Goal: Task Accomplishment & Management: Use online tool/utility

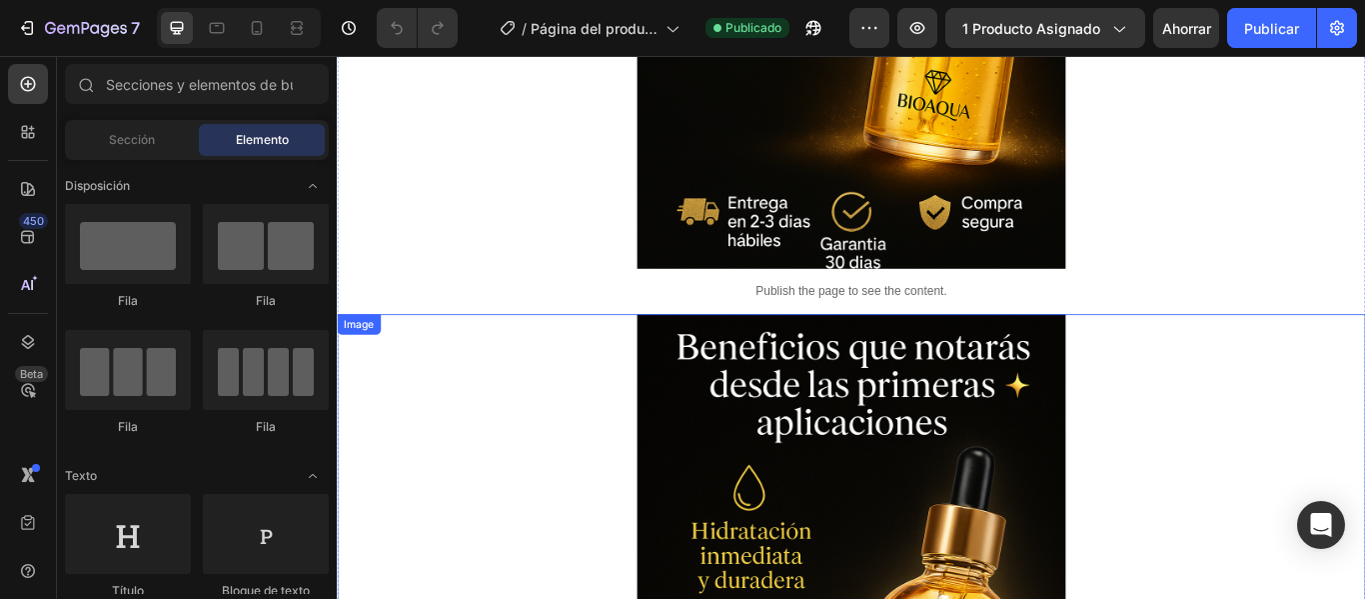
scroll to position [1312, 0]
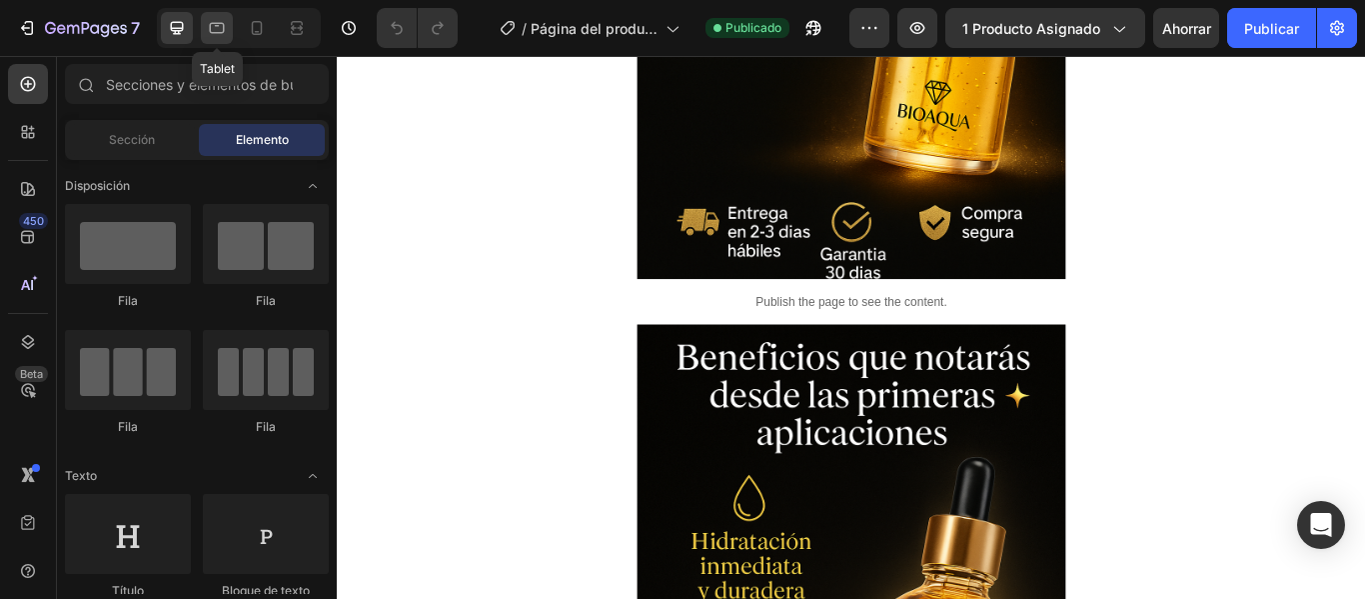
click at [210, 17] on div at bounding box center [217, 28] width 32 height 32
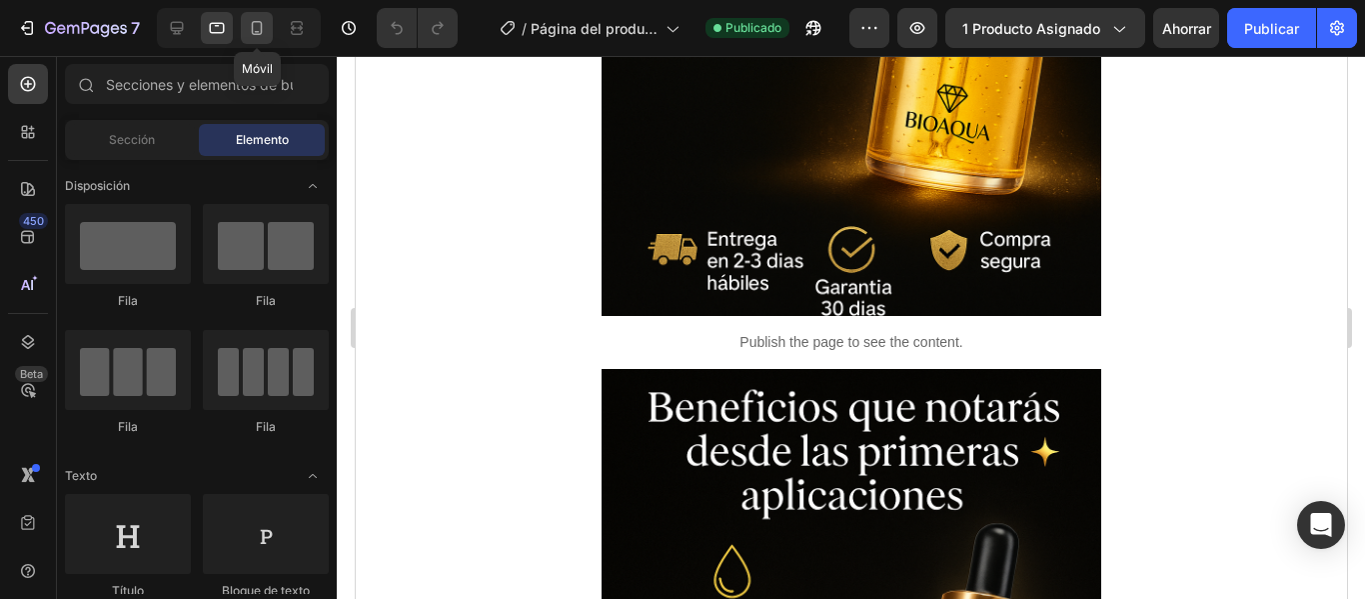
click at [253, 27] on icon at bounding box center [257, 28] width 11 height 14
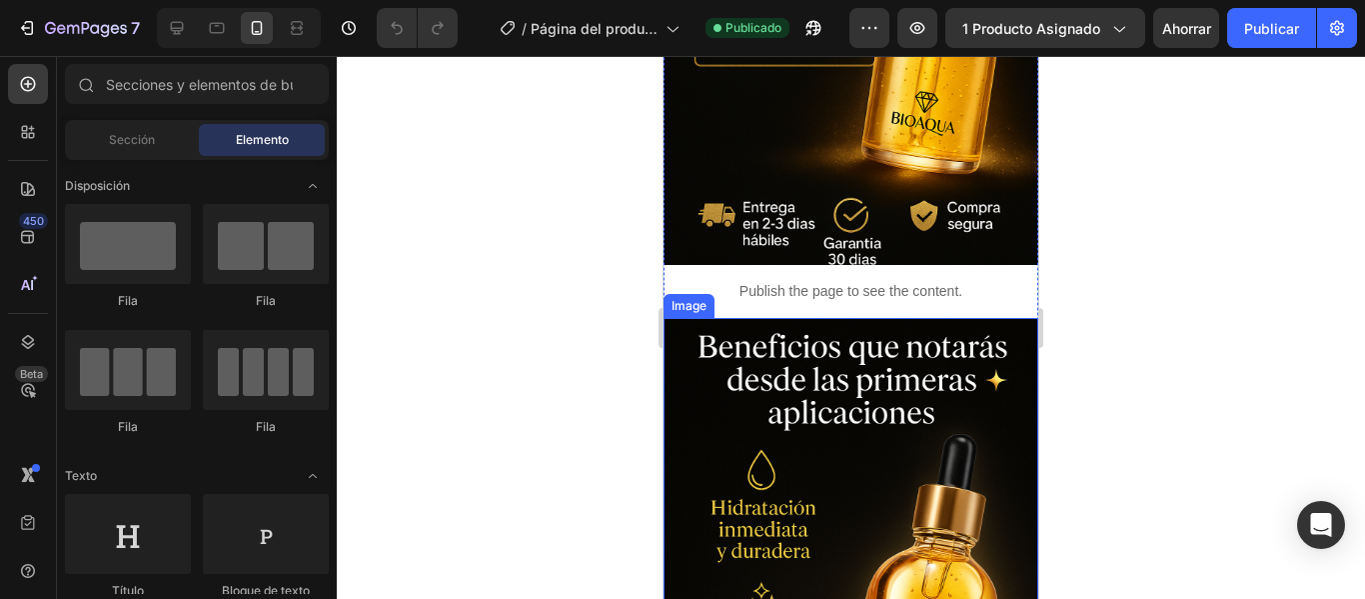
scroll to position [803, 0]
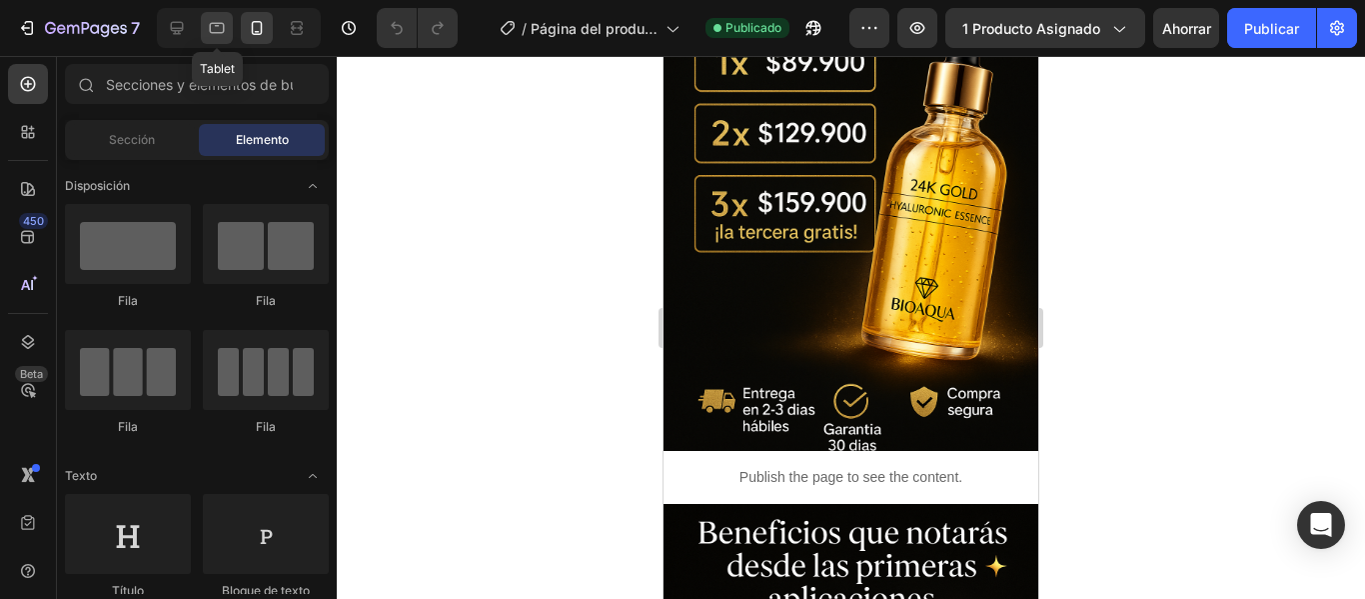
click at [233, 35] on div at bounding box center [217, 28] width 32 height 32
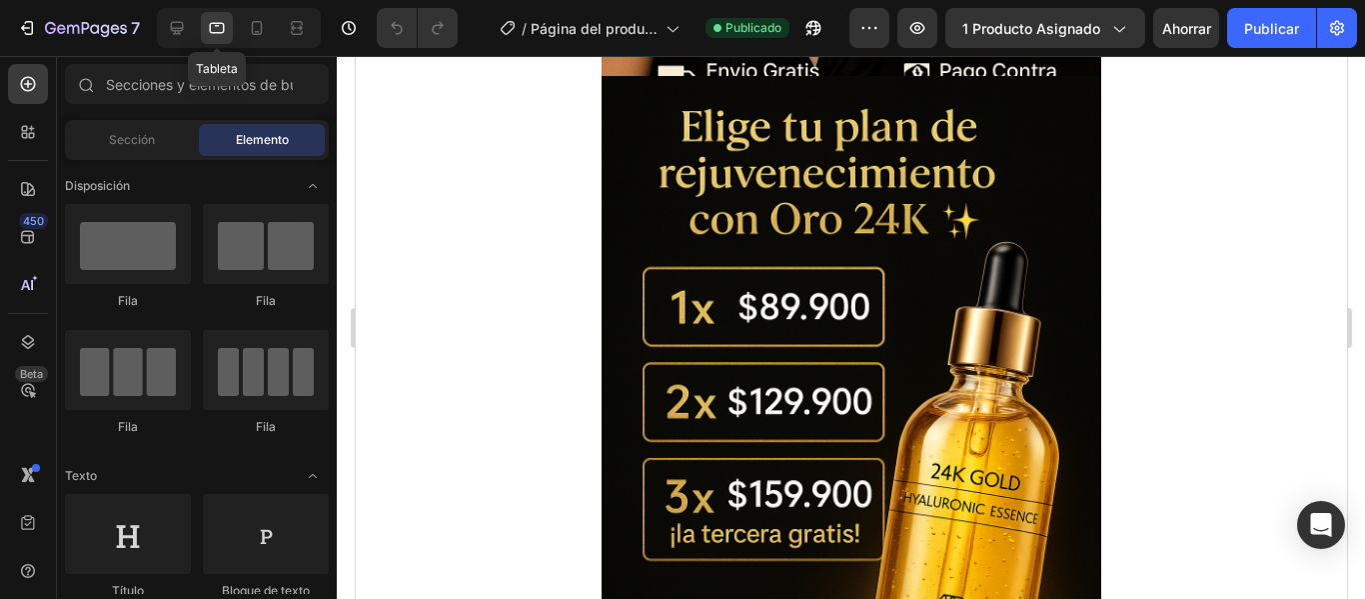
scroll to position [1012, 0]
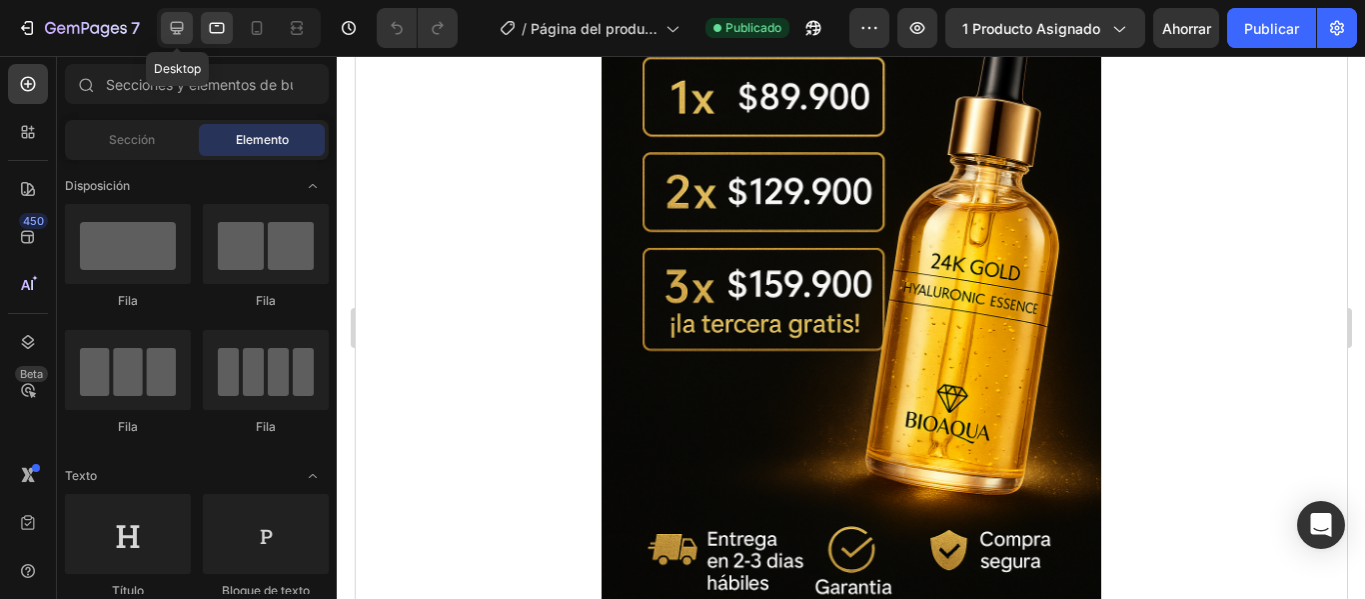
click at [176, 32] on icon at bounding box center [177, 28] width 13 height 13
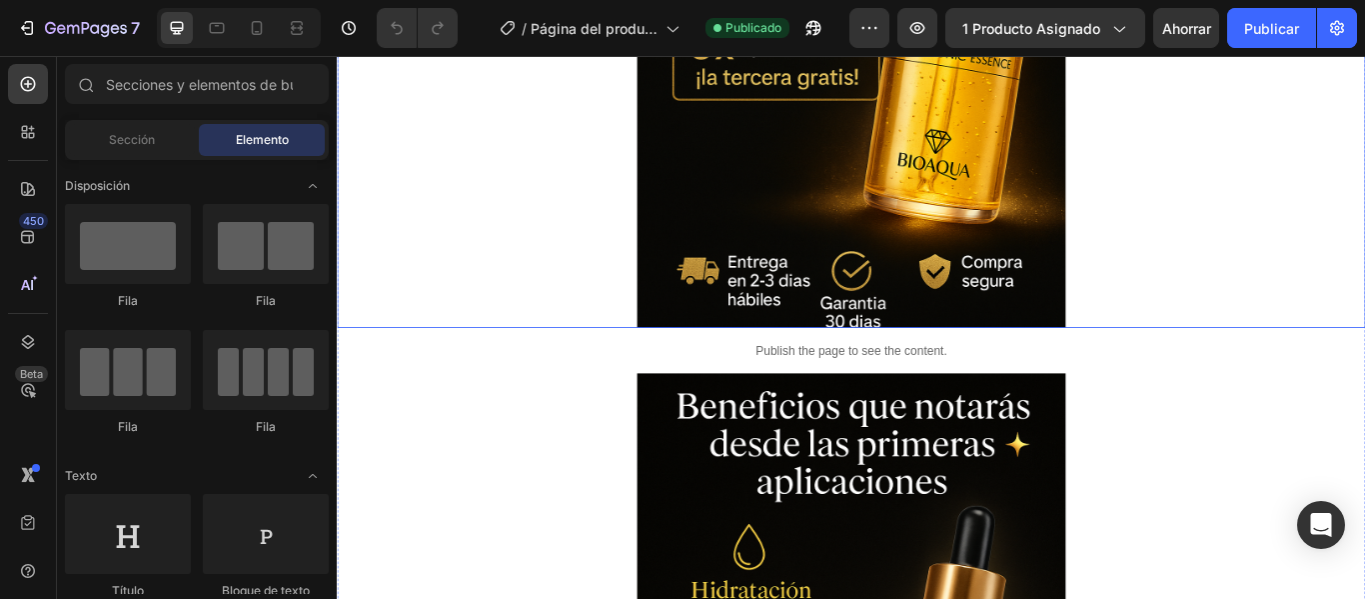
scroll to position [1312, 0]
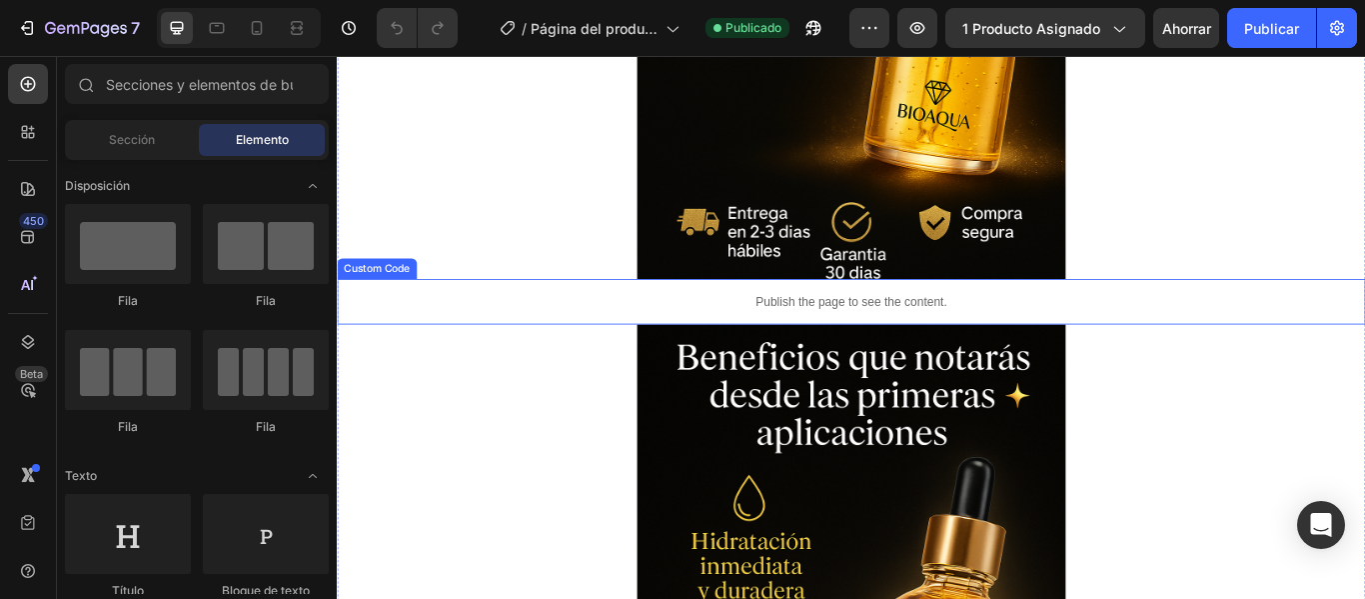
click at [998, 358] on div "Publish the page to see the content." at bounding box center [936, 342] width 1199 height 53
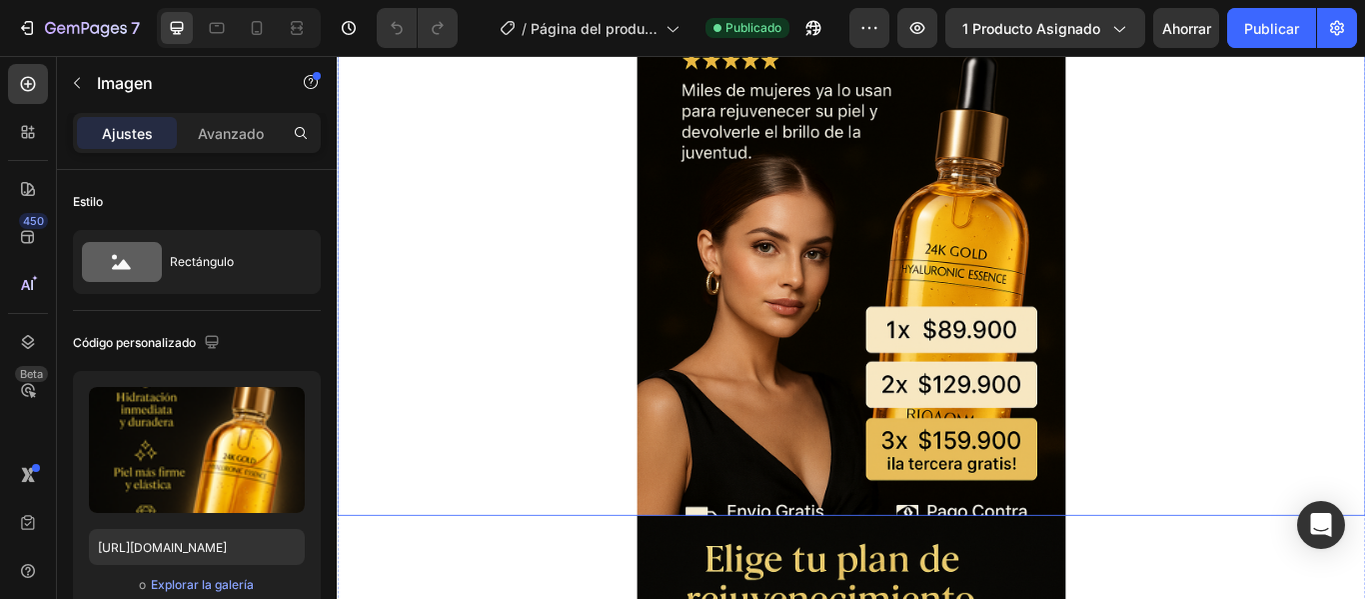
scroll to position [300, 0]
